Goal: Complete Application Form: Complete application form

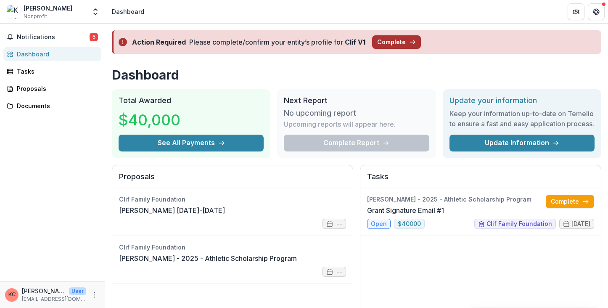
click at [393, 45] on button "Complete" at bounding box center [396, 41] width 49 height 13
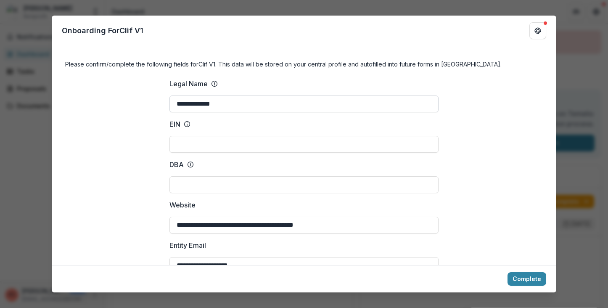
scroll to position [15, 0]
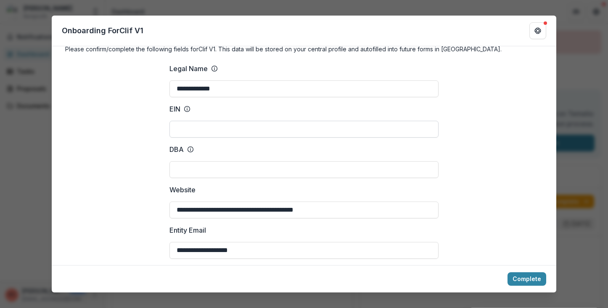
click at [192, 124] on input "EIN" at bounding box center [304, 129] width 269 height 17
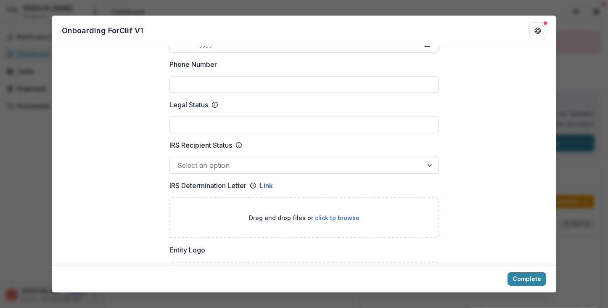
scroll to position [367, 0]
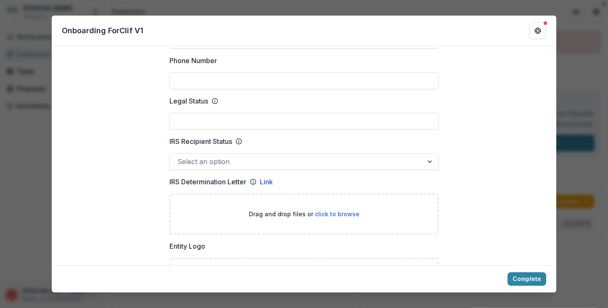
click at [200, 161] on div at bounding box center [297, 162] width 238 height 12
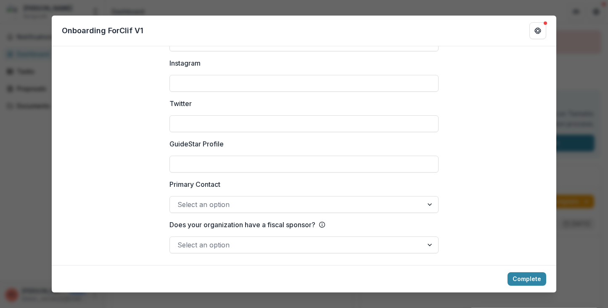
scroll to position [1181, 0]
click at [520, 277] on button "Complete" at bounding box center [527, 278] width 39 height 13
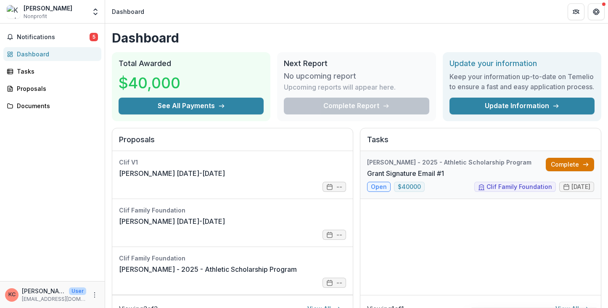
click at [559, 171] on link "Complete" at bounding box center [570, 164] width 48 height 13
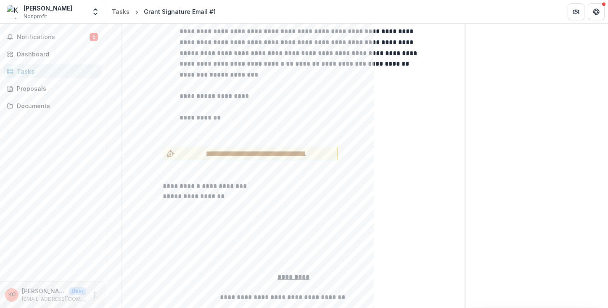
scroll to position [1927, 0]
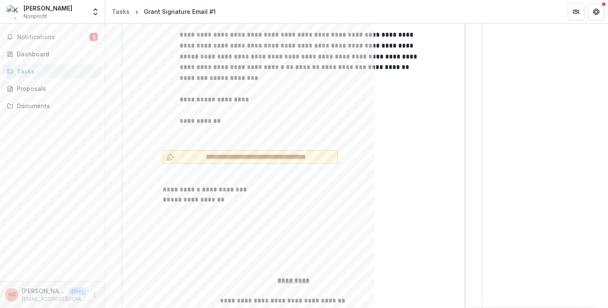
click at [219, 152] on span "**********" at bounding box center [256, 156] width 156 height 9
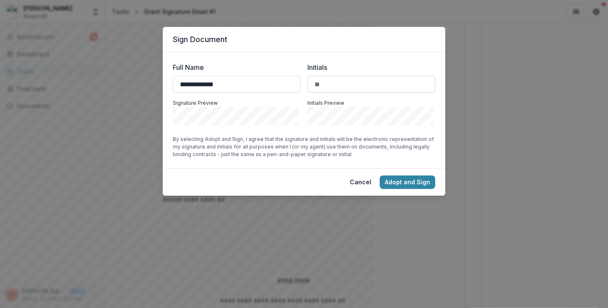
type input "**********"
click at [358, 88] on input "Initials" at bounding box center [372, 84] width 128 height 17
type input "**"
click at [404, 188] on button "Adopt and Sign" at bounding box center [408, 181] width 56 height 13
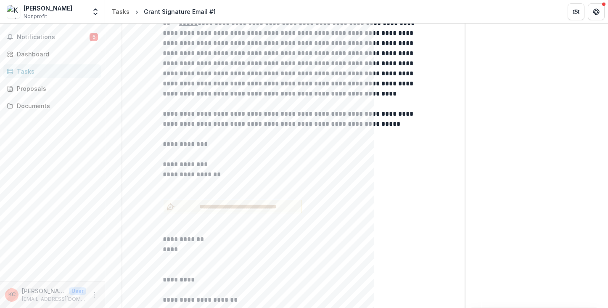
scroll to position [3444, 0]
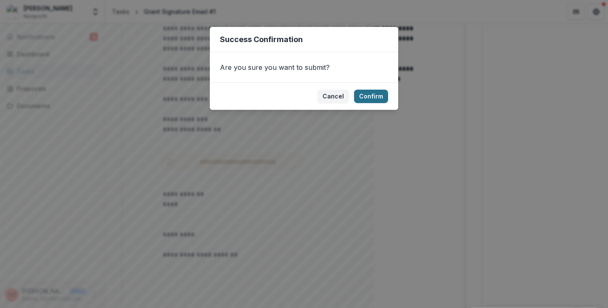
click at [380, 93] on button "Confirm" at bounding box center [371, 96] width 34 height 13
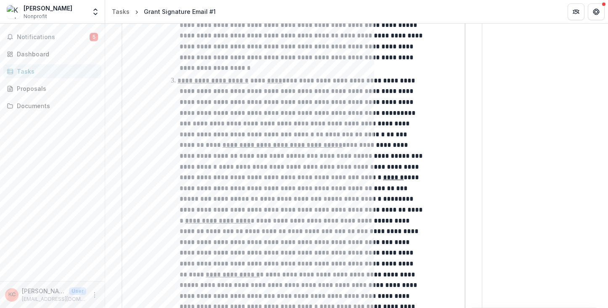
scroll to position [0, 0]
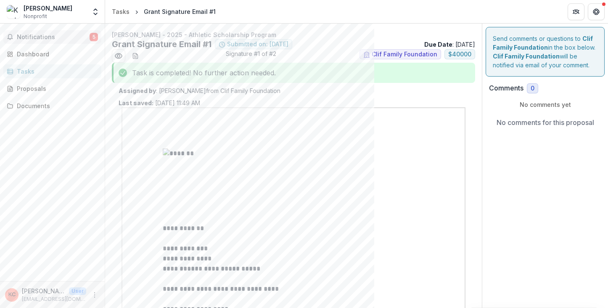
click at [36, 38] on span "Notifications" at bounding box center [53, 37] width 73 height 7
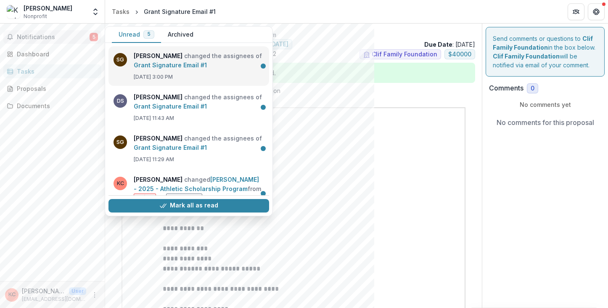
click at [150, 67] on link "Grant Signature Email #1" at bounding box center [170, 64] width 73 height 7
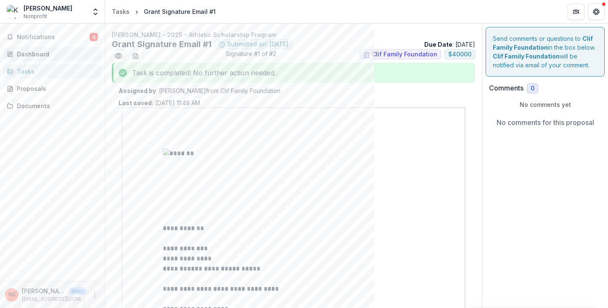
click at [34, 53] on div "Dashboard" at bounding box center [56, 54] width 78 height 9
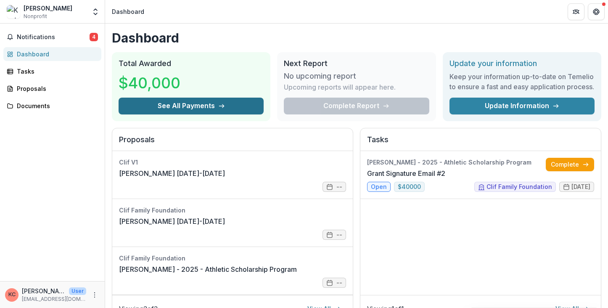
click at [199, 114] on button "See All Payments" at bounding box center [191, 106] width 145 height 17
click at [255, 29] on div "Dashboard Total Awarded $40,000 See All Payments Next Report No upcoming report…" at bounding box center [356, 288] width 503 height 529
